Goal: Find specific page/section

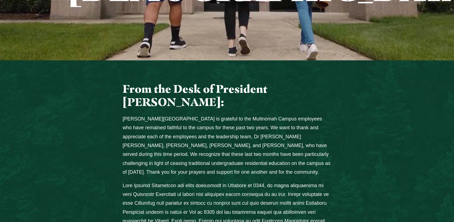
scroll to position [184, 0]
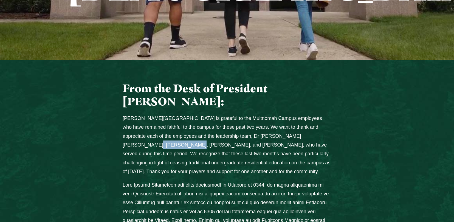
drag, startPoint x: 140, startPoint y: 113, endPoint x: 299, endPoint y: 100, distance: 159.1
click at [299, 114] on p "[PERSON_NAME][GEOGRAPHIC_DATA] is grateful to the Multnomah Campus employees wh…" at bounding box center [227, 145] width 209 height 62
copy p "[PERSON_NAME]"
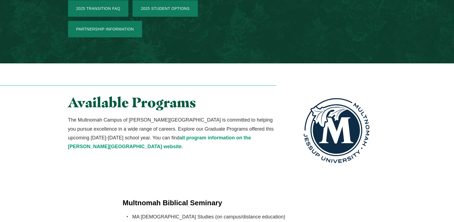
scroll to position [937, 0]
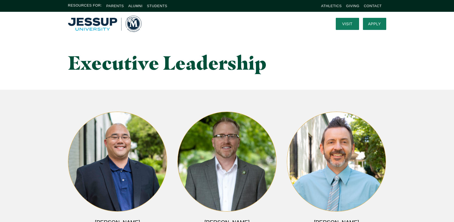
scroll to position [67, 0]
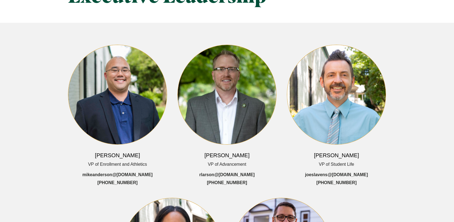
click at [361, 97] on img "Grid" at bounding box center [336, 94] width 99 height 99
